Goal: Information Seeking & Learning: Learn about a topic

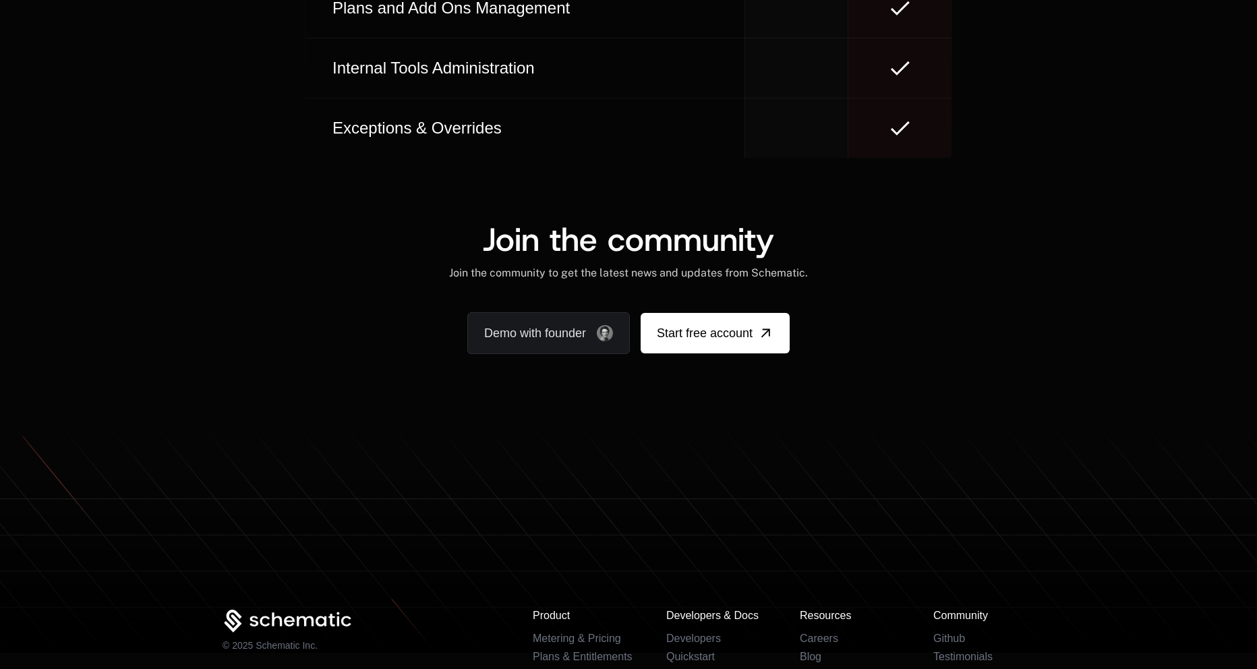
scroll to position [8143, 0]
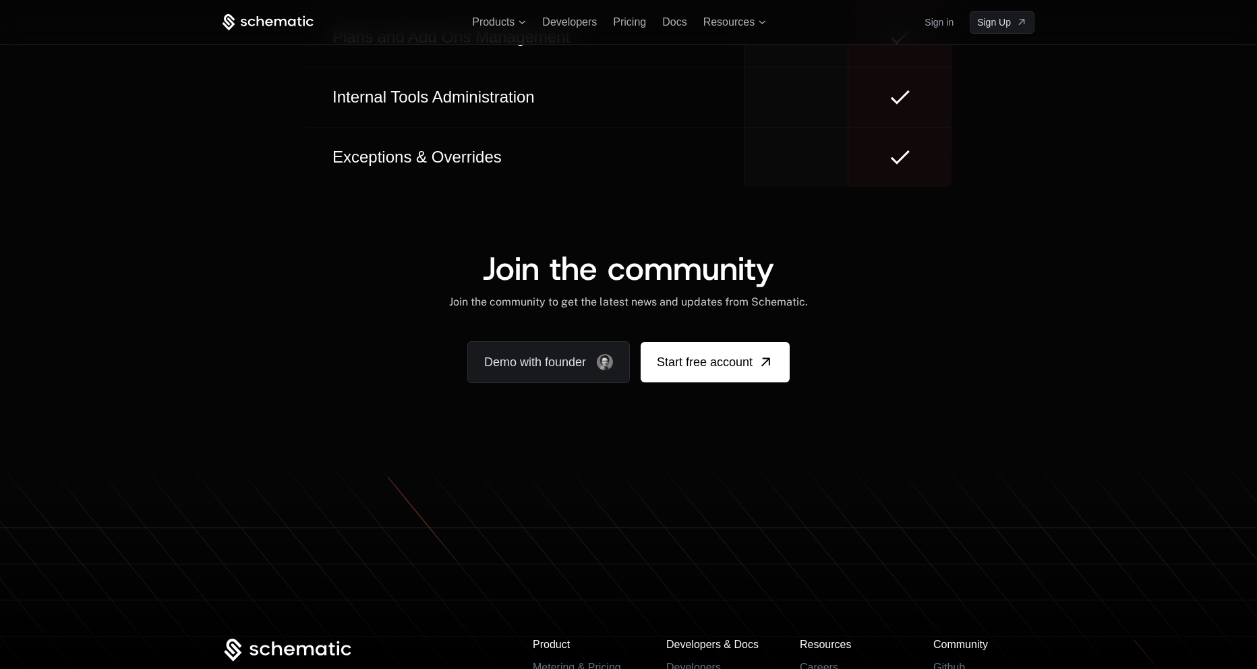
scroll to position [8046, 0]
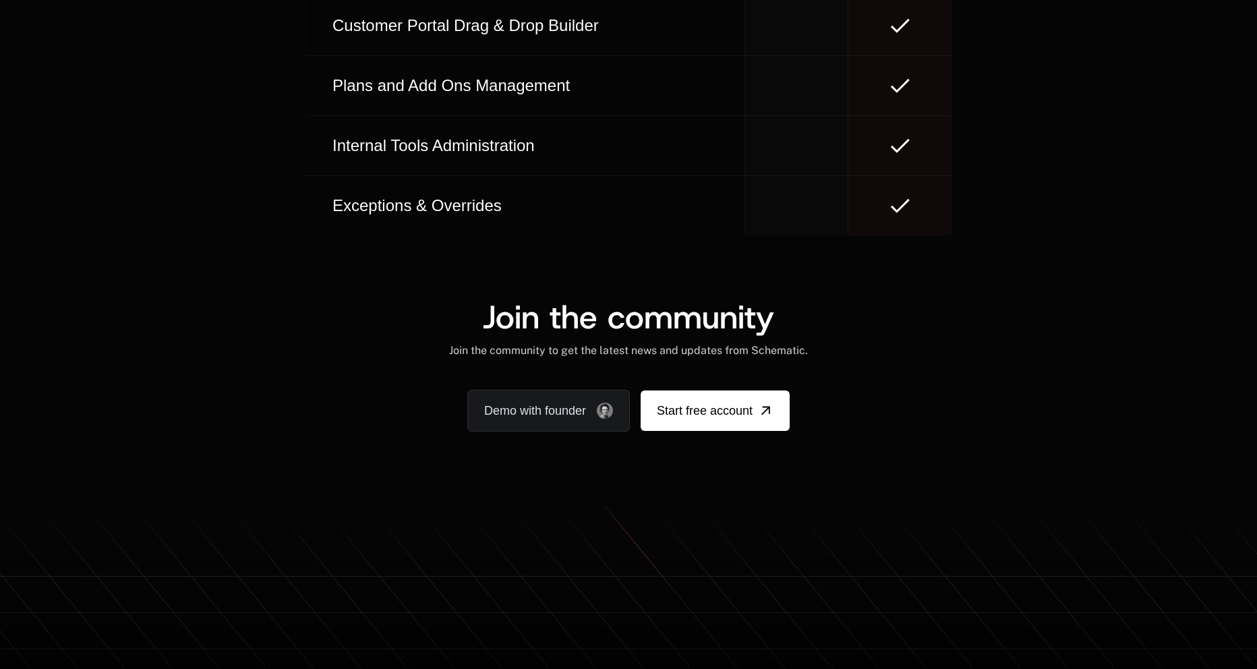
scroll to position [8127, 0]
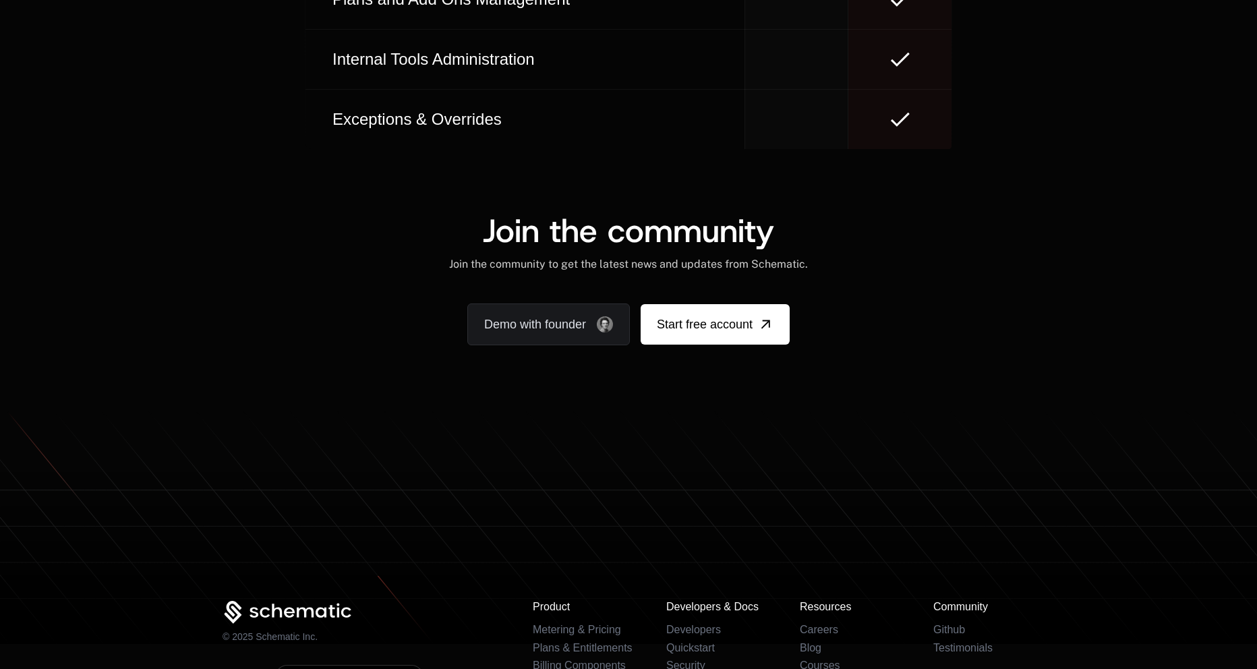
scroll to position [8065, 0]
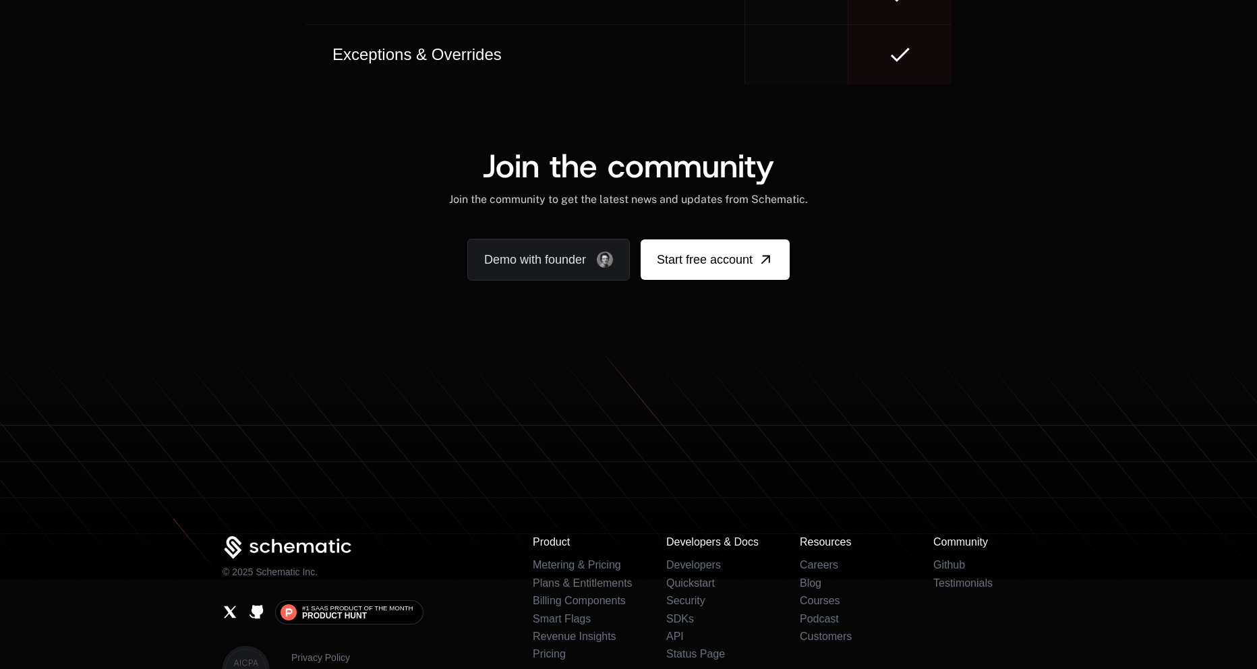
scroll to position [8159, 0]
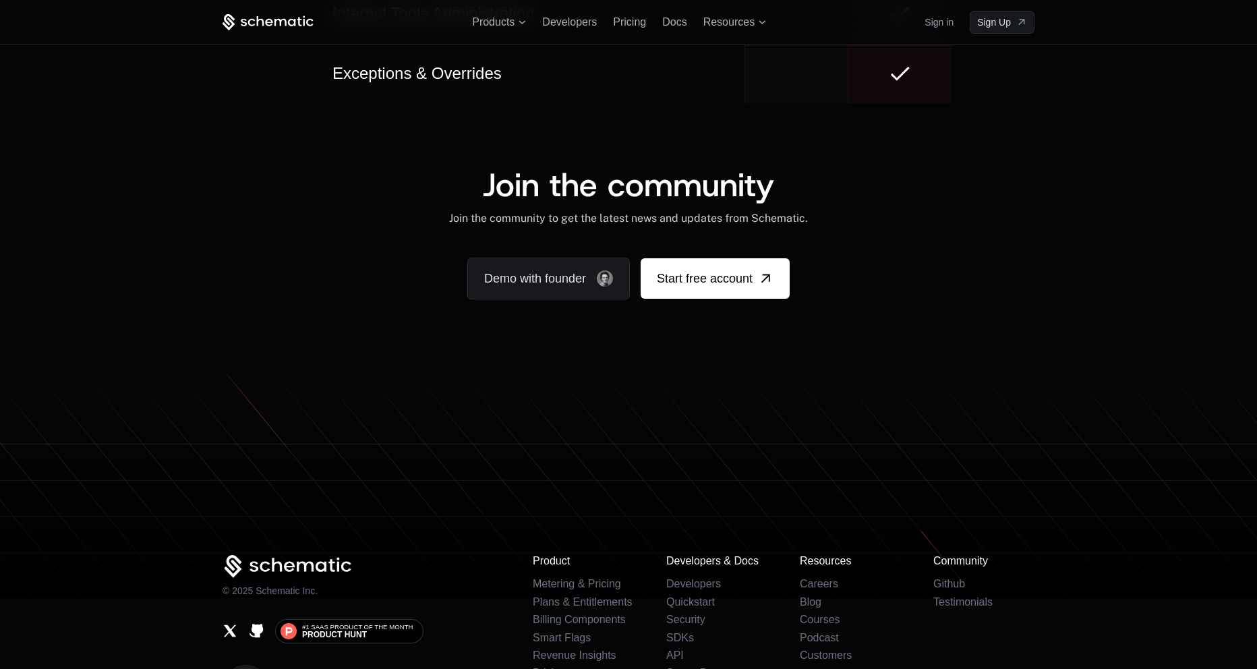
scroll to position [8113, 0]
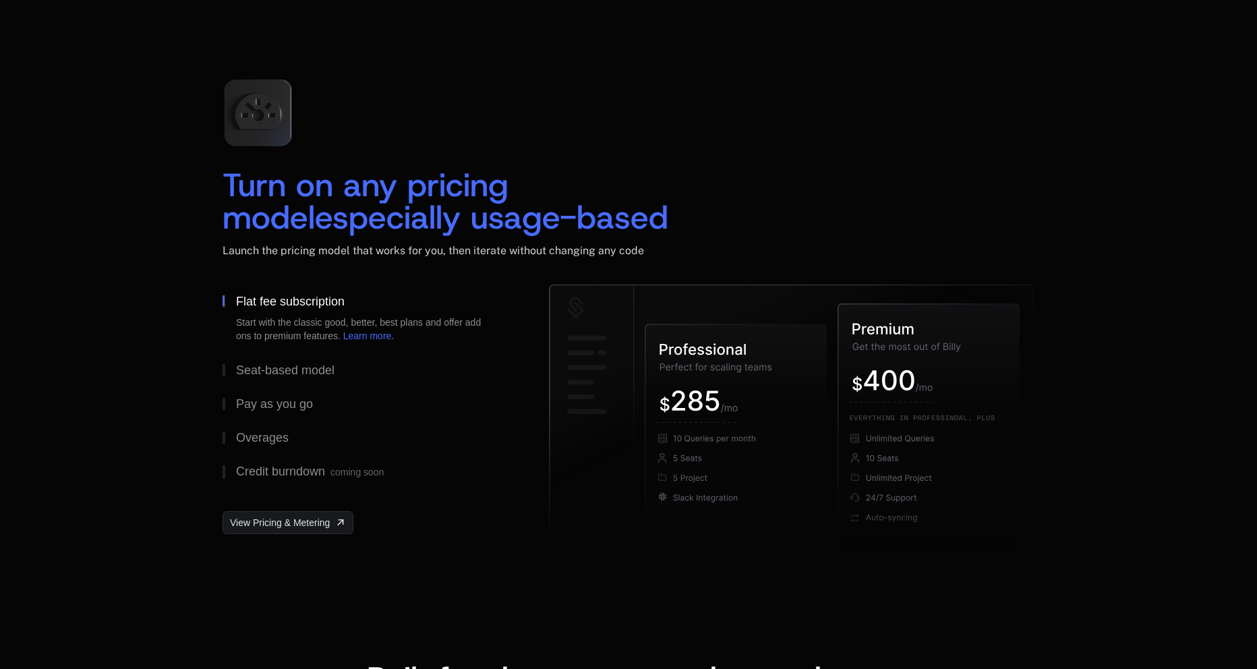
scroll to position [1955, 0]
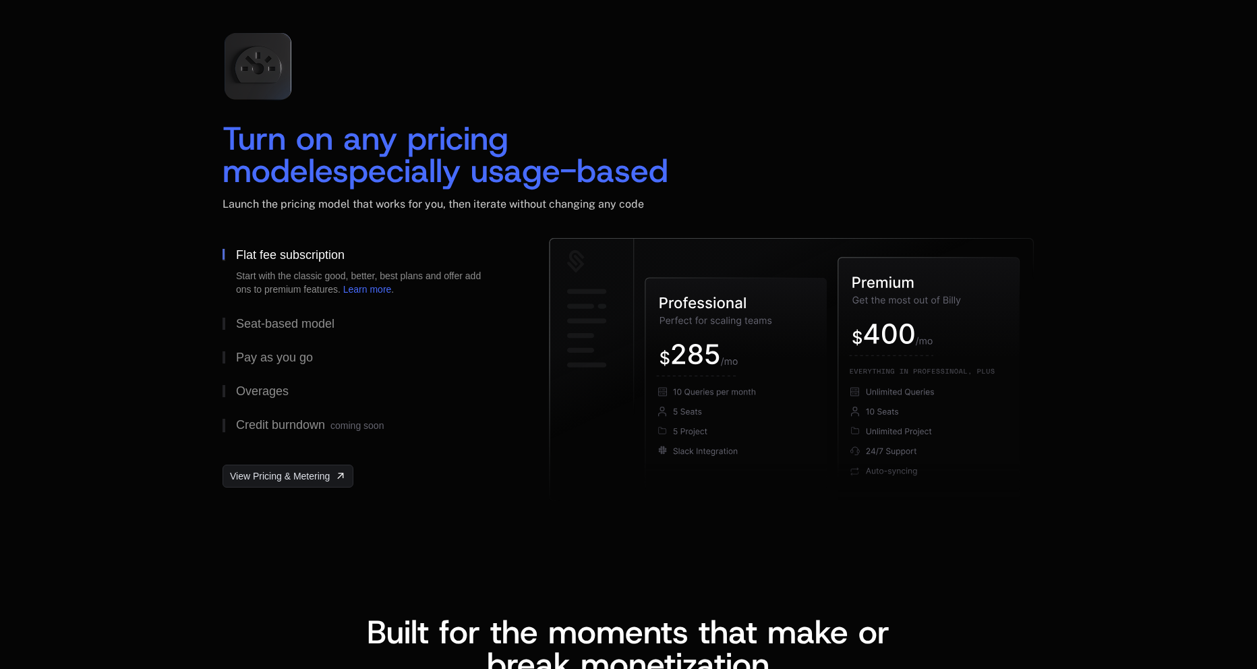
click at [877, 158] on h2 "Turn on any pricing model especially usage-based" at bounding box center [629, 154] width 812 height 65
click at [339, 330] on button "Seat-based model" at bounding box center [364, 324] width 283 height 34
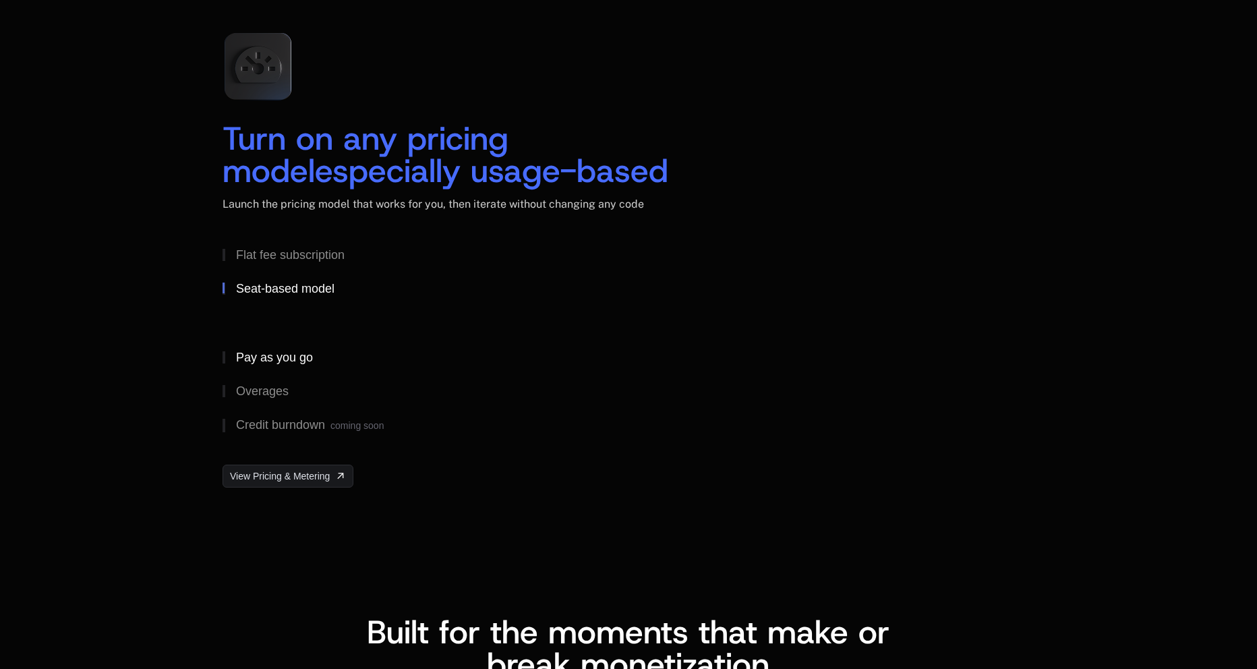
click at [305, 362] on div "Pay as you go" at bounding box center [274, 357] width 77 height 12
click at [314, 426] on div "Credit burndown coming soon" at bounding box center [310, 425] width 148 height 13
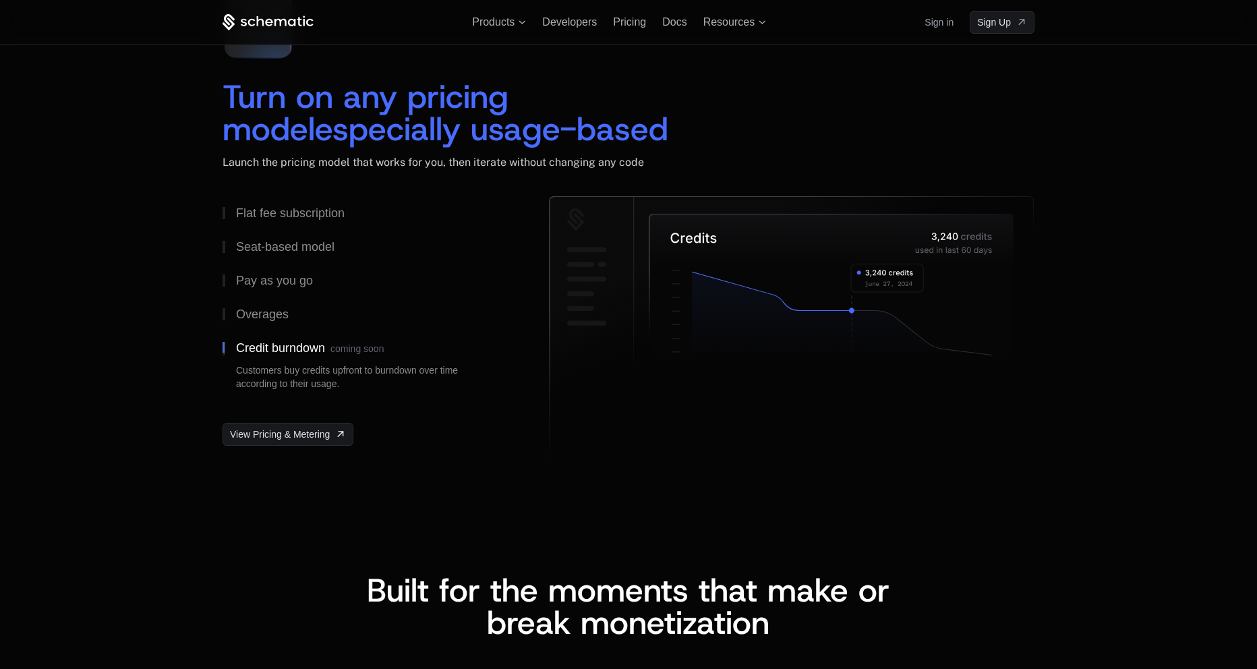
scroll to position [1888, 0]
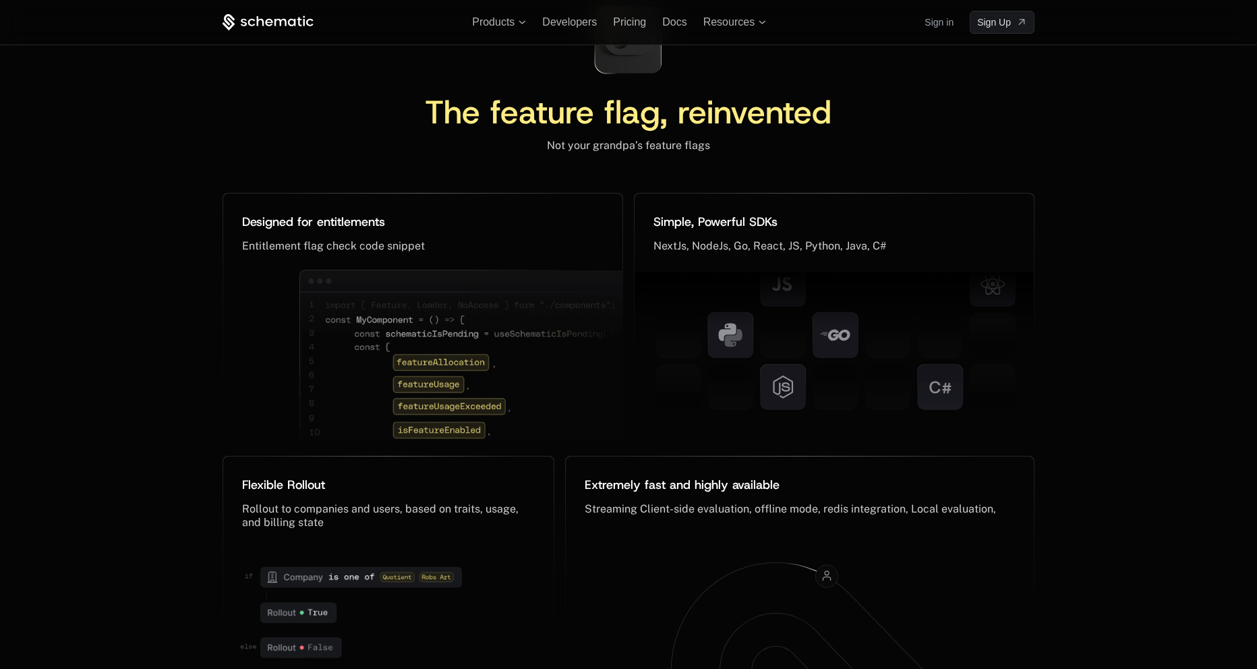
scroll to position [6231, 0]
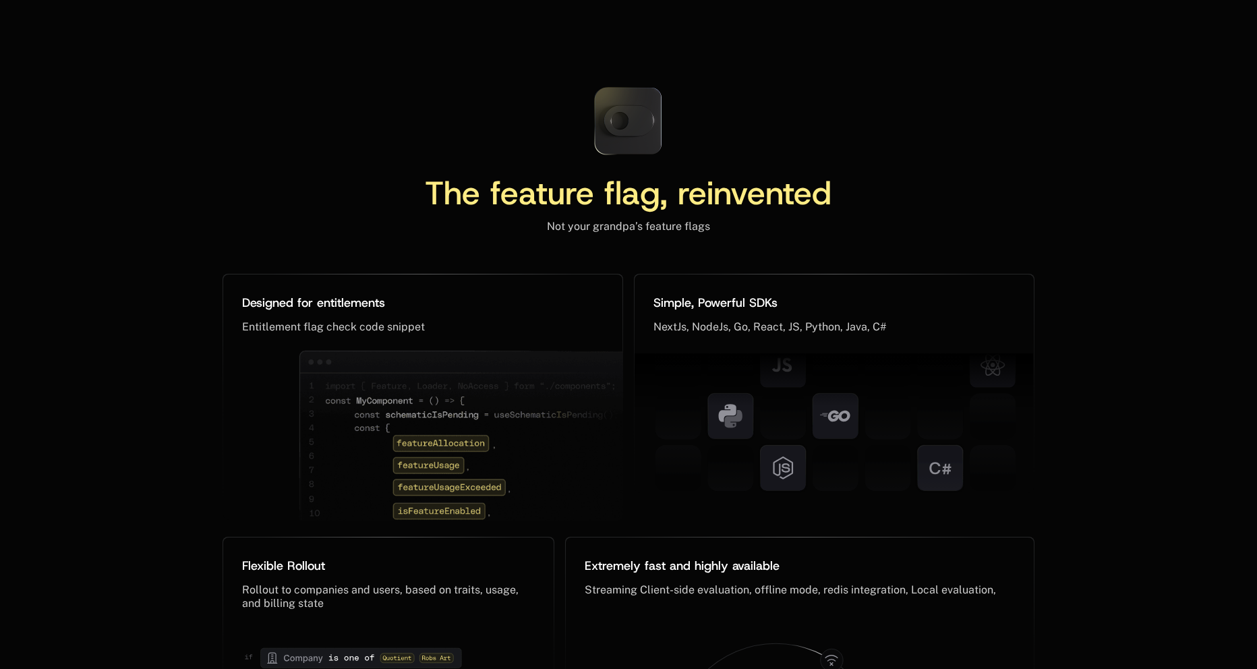
scroll to position [6406, 0]
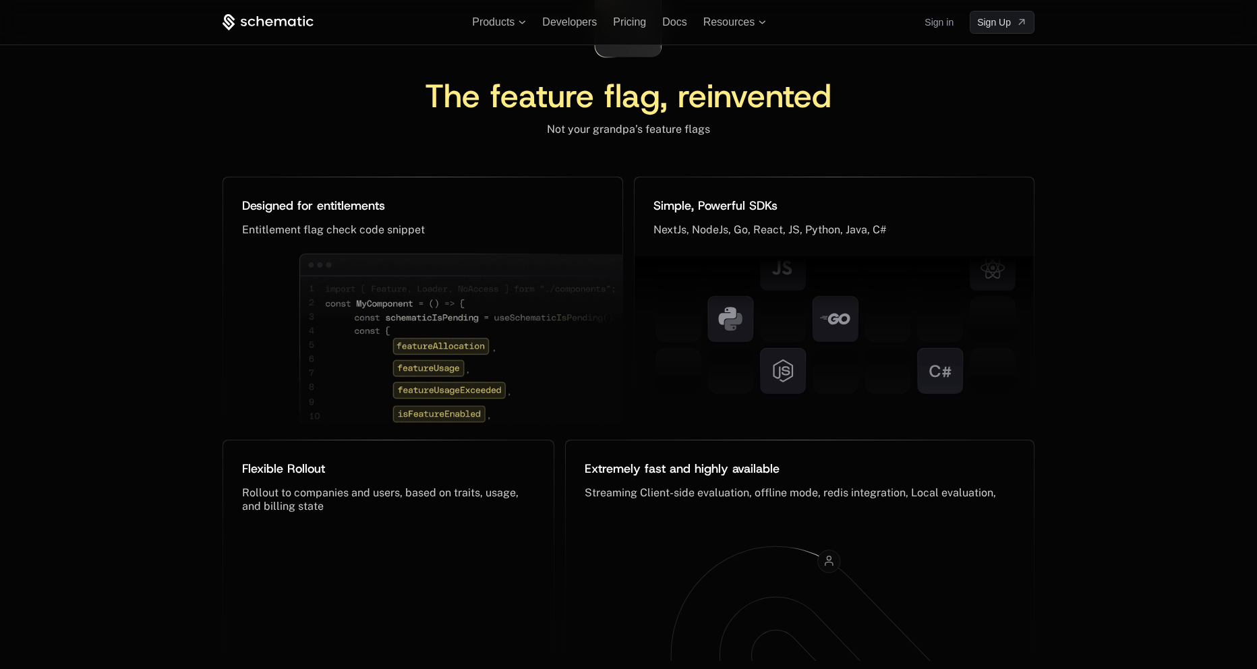
scroll to position [6309, 0]
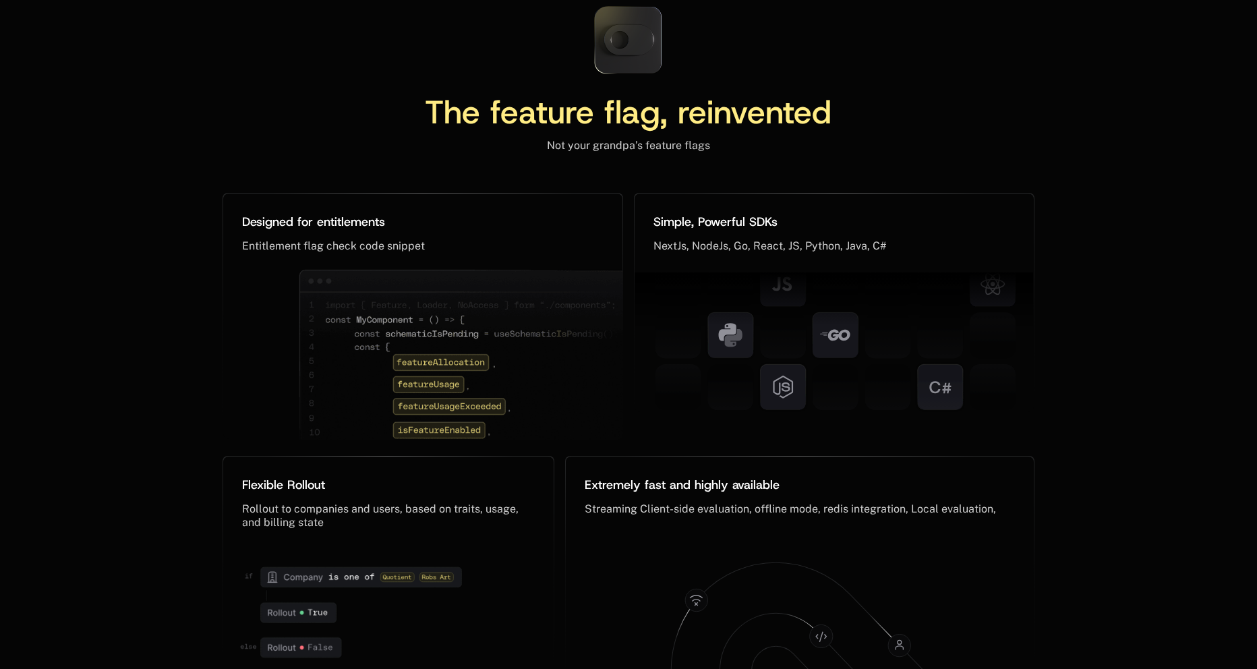
scroll to position [6390, 0]
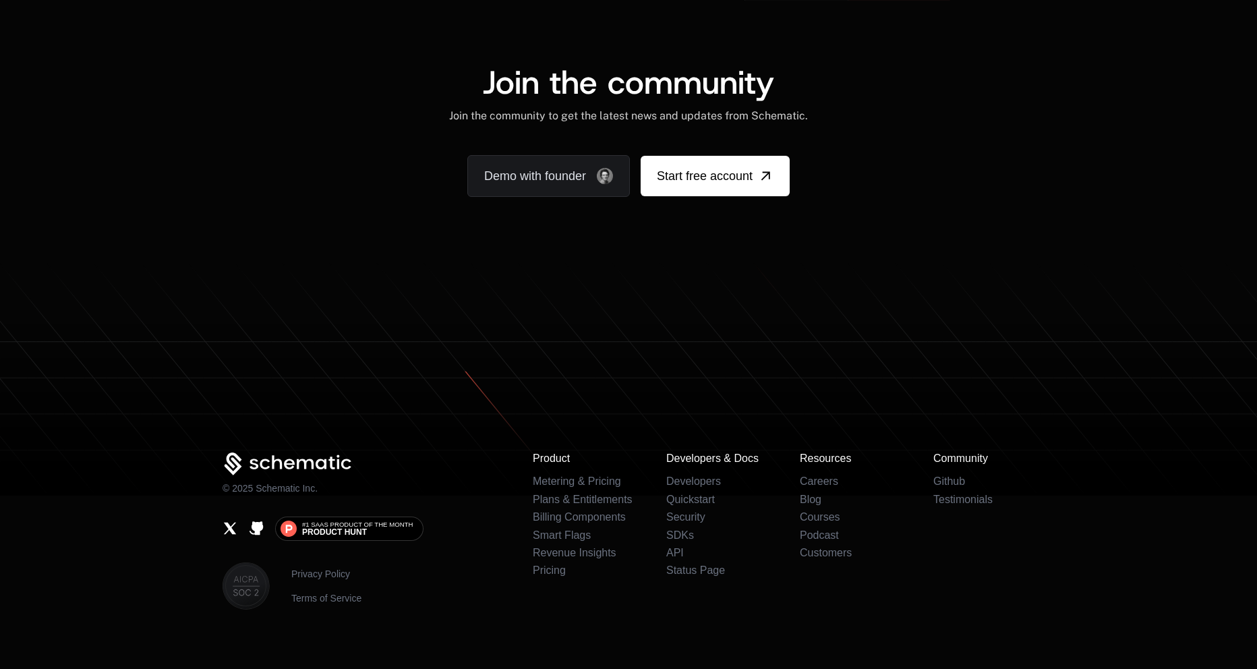
scroll to position [7674, 0]
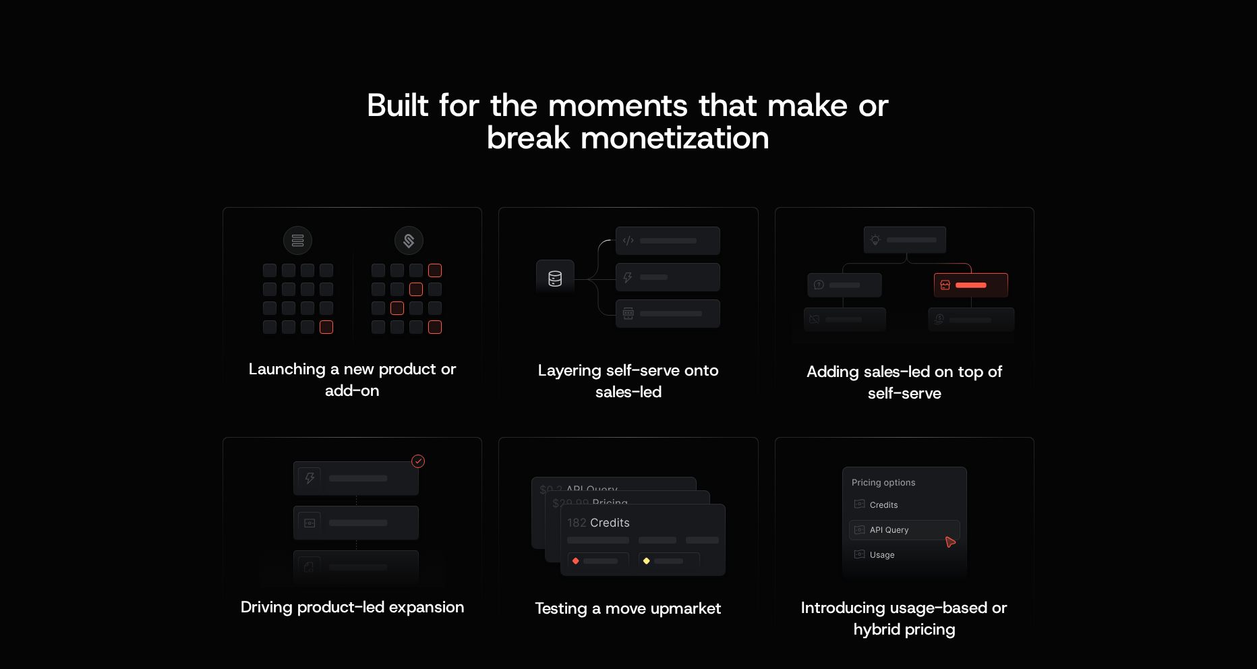
scroll to position [2532, 0]
